Goal: Information Seeking & Learning: Learn about a topic

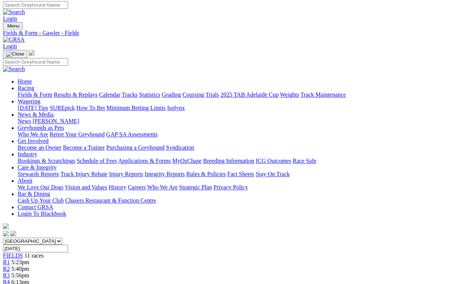
scroll to position [2, 0]
click at [120, 92] on link "Calendar" at bounding box center [109, 95] width 21 height 6
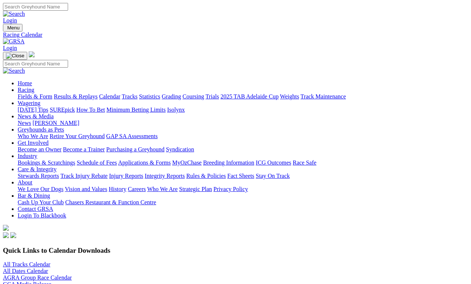
scroll to position [3, 0]
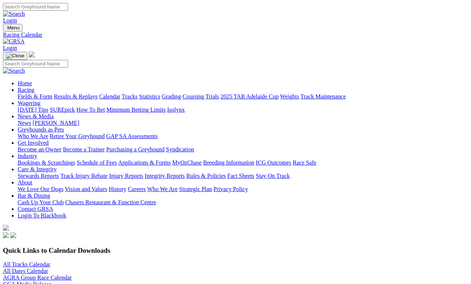
scroll to position [3, 0]
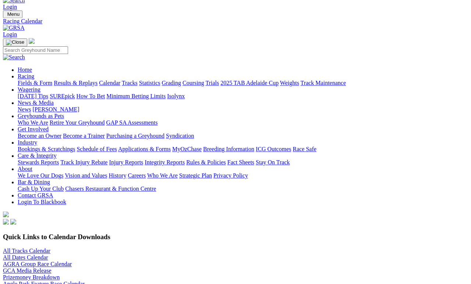
scroll to position [14, 0]
click at [39, 80] on link "Fields & Form" at bounding box center [35, 83] width 35 height 6
